Goal: Manage account settings

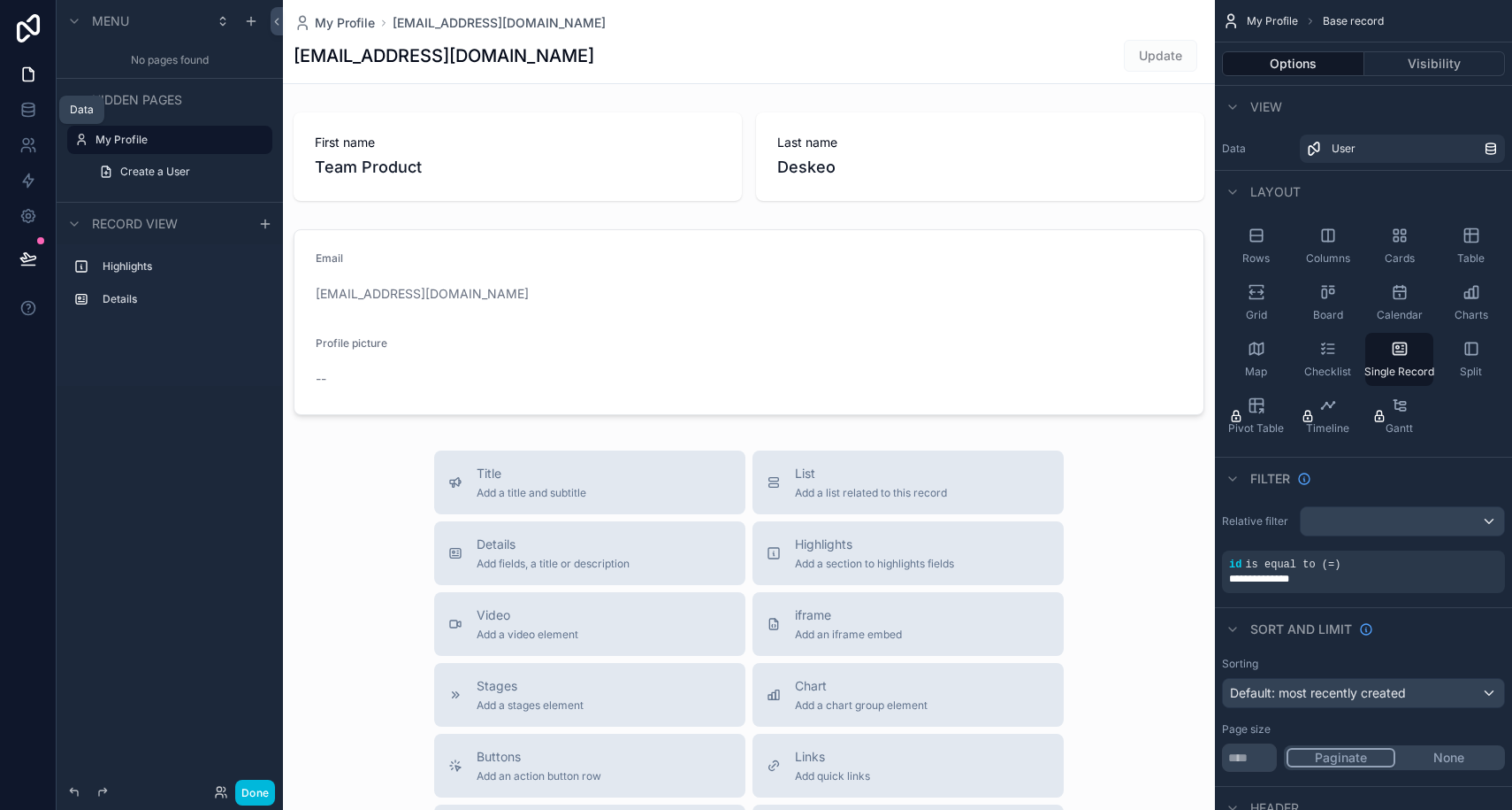
click at [38, 96] on link at bounding box center [28, 110] width 56 height 36
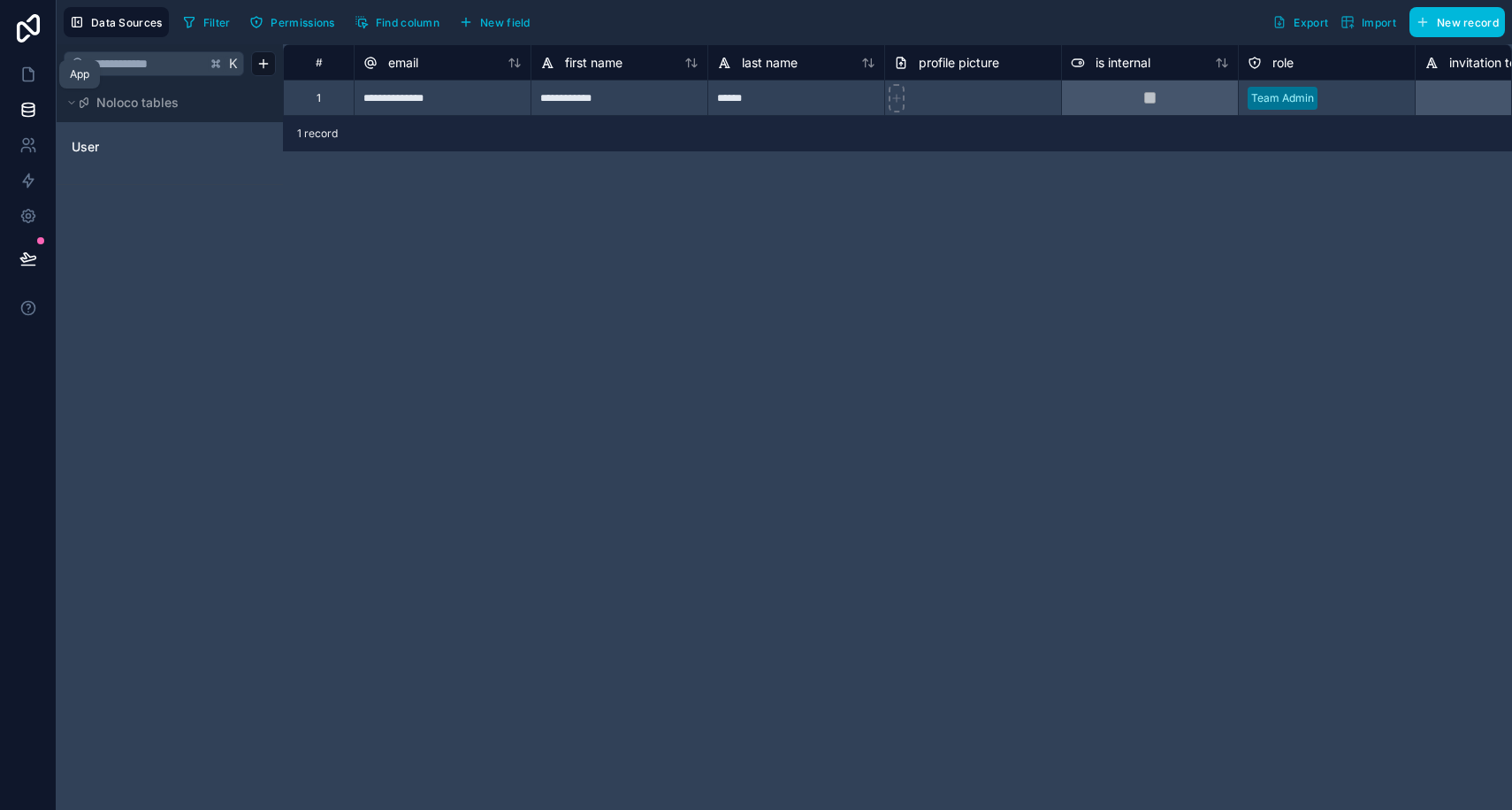
click at [20, 77] on icon at bounding box center [29, 74] width 18 height 18
